Goal: Browse casually

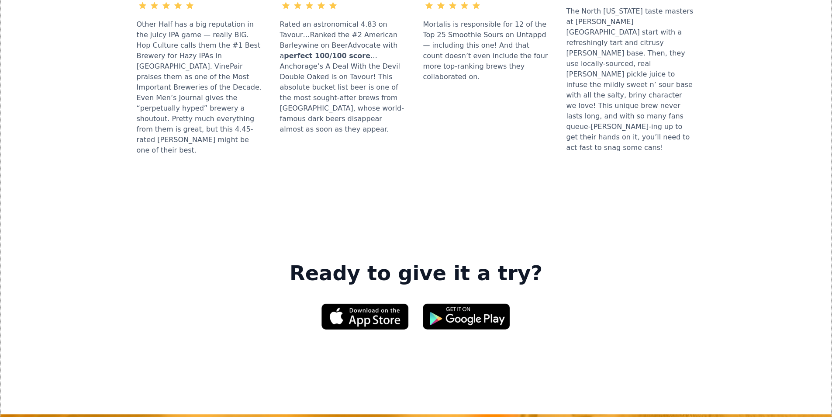
scroll to position [1266, 0]
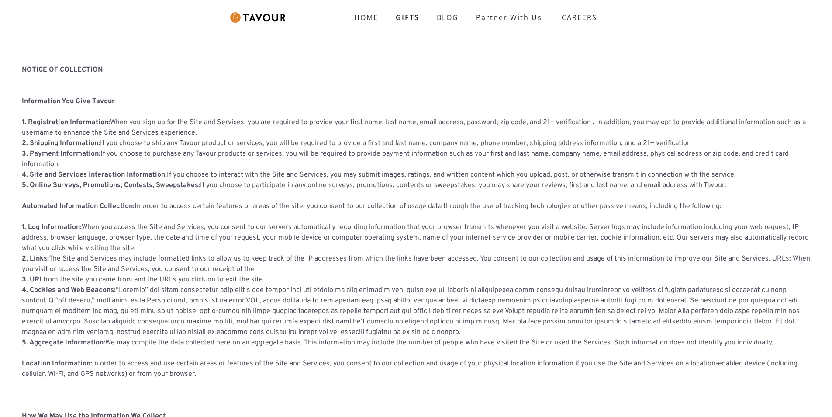
click at [439, 23] on link "BLOG" at bounding box center [447, 17] width 39 height 17
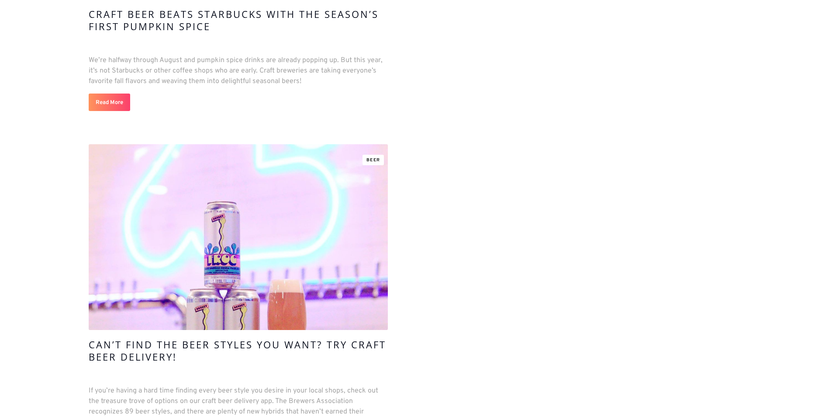
scroll to position [9038, 0]
